Goal: Task Accomplishment & Management: Manage account settings

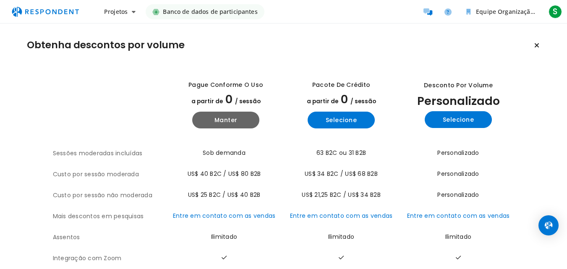
drag, startPoint x: 404, startPoint y: 35, endPoint x: 419, endPoint y: 40, distance: 15.4
click at [419, 40] on div "Obtenha descontos por volume Ver todos os detalhes do plano Pague conforme o us…" at bounding box center [283, 185] width 567 height 322
click at [131, 10] on button "Projetos" at bounding box center [119, 11] width 45 height 15
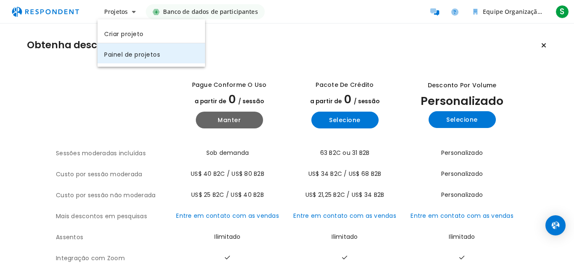
click at [141, 55] on font "Painel de projetos" at bounding box center [132, 54] width 56 height 8
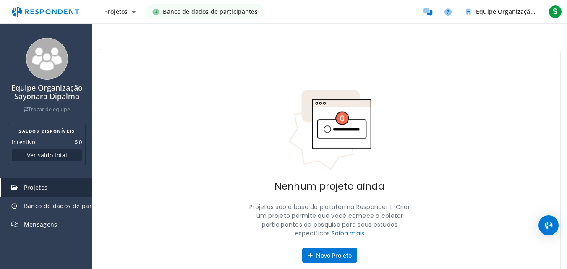
click at [173, 14] on font "Banco de dados de participantes" at bounding box center [210, 12] width 94 height 8
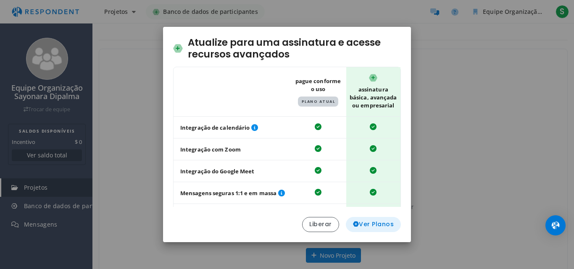
click at [373, 224] on font "Ver Planos" at bounding box center [376, 224] width 35 height 8
